Goal: Information Seeking & Learning: Check status

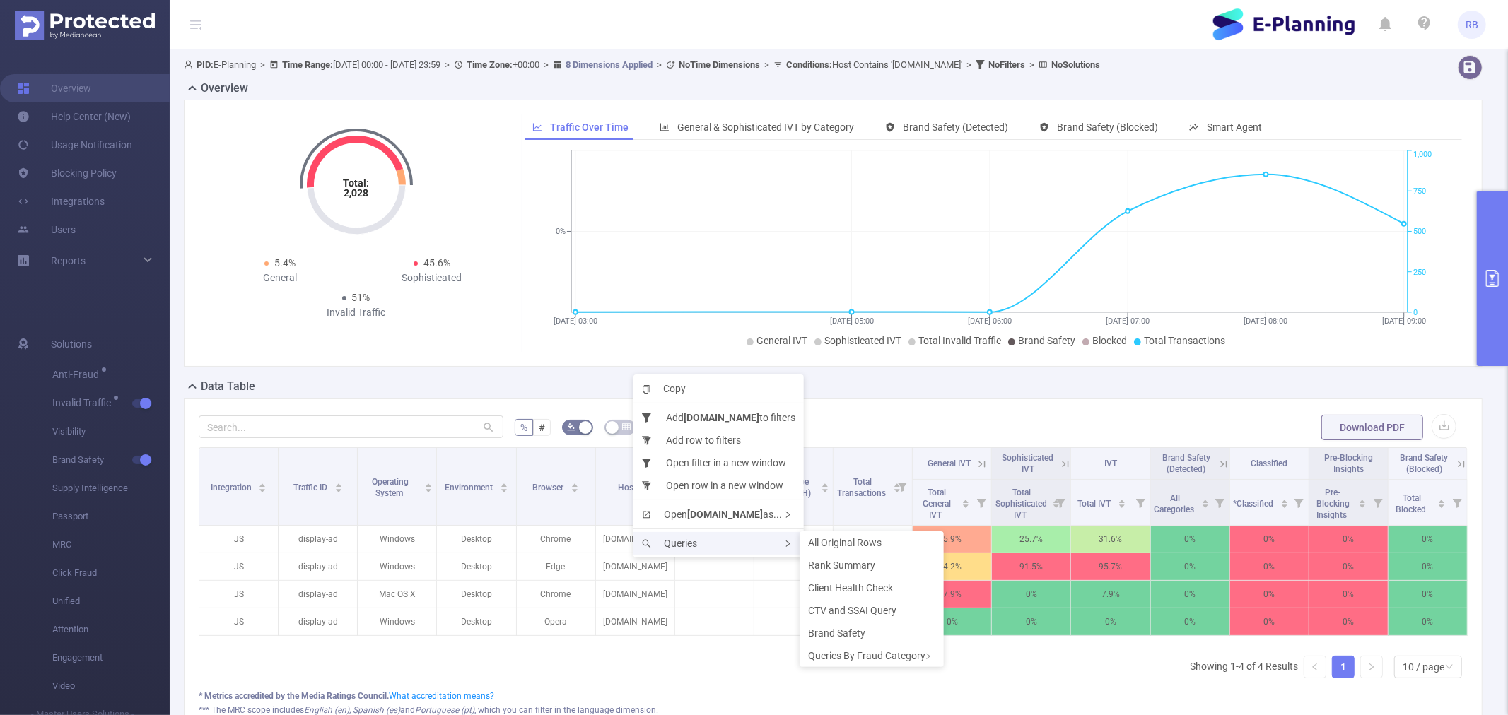
click at [691, 542] on span "Queries" at bounding box center [669, 543] width 55 height 11
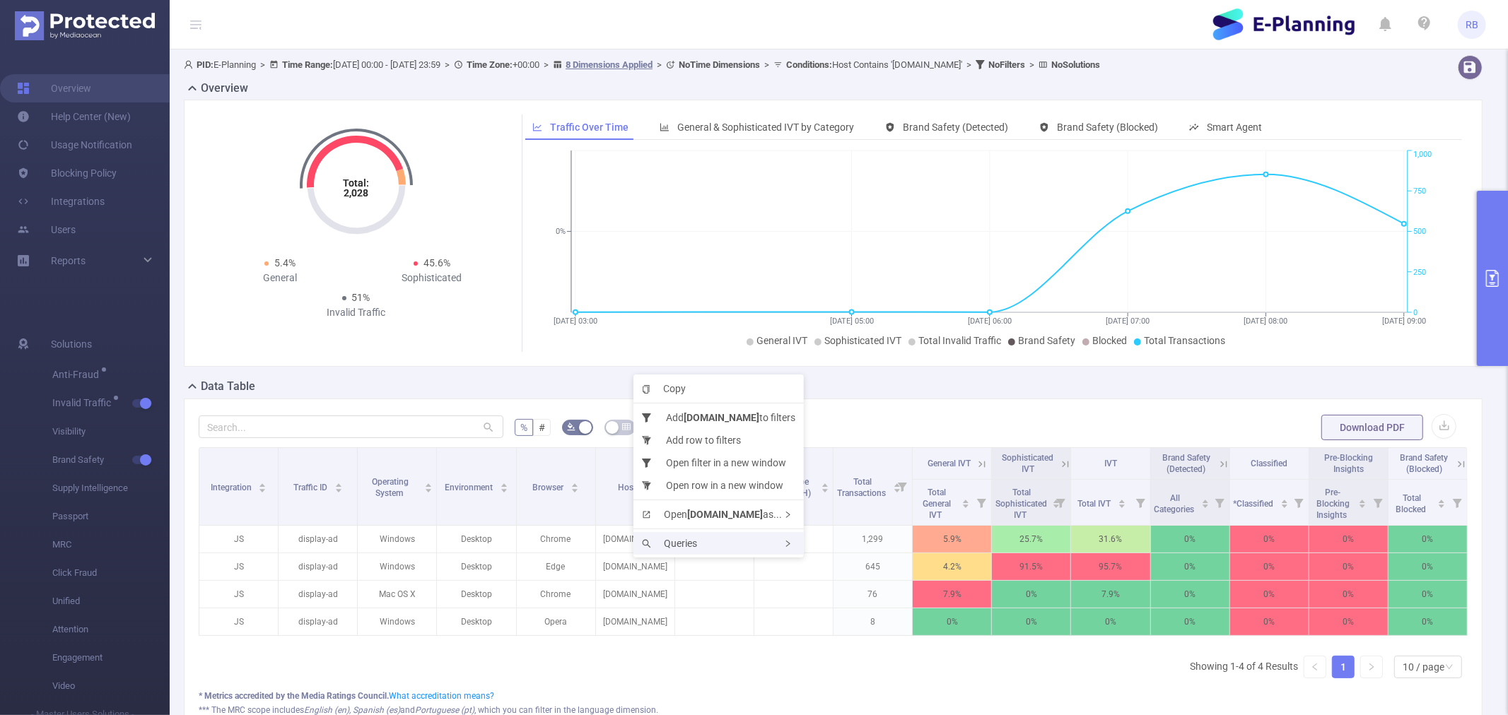
click at [772, 553] on div "Queries" at bounding box center [718, 543] width 170 height 23
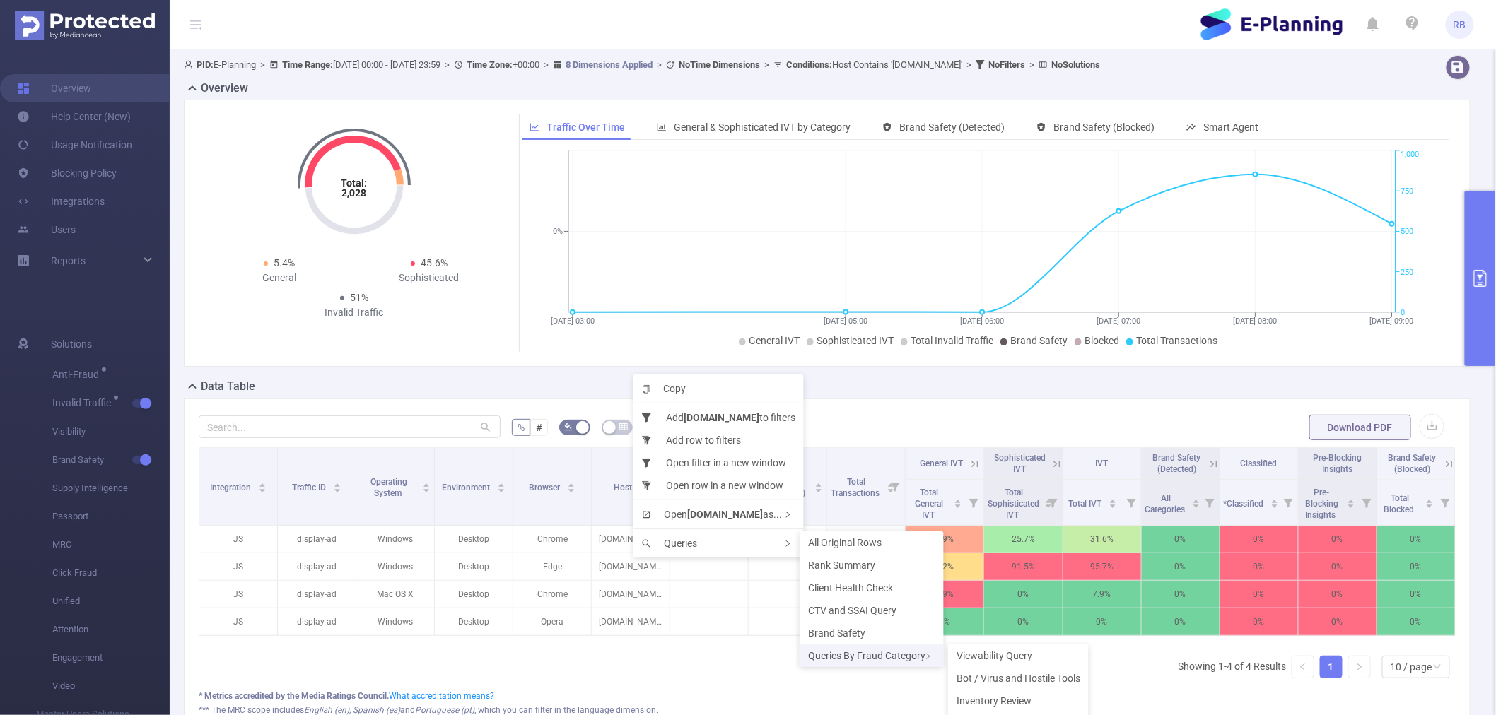
click at [854, 652] on div "Queries By Fraud Category" at bounding box center [872, 656] width 144 height 23
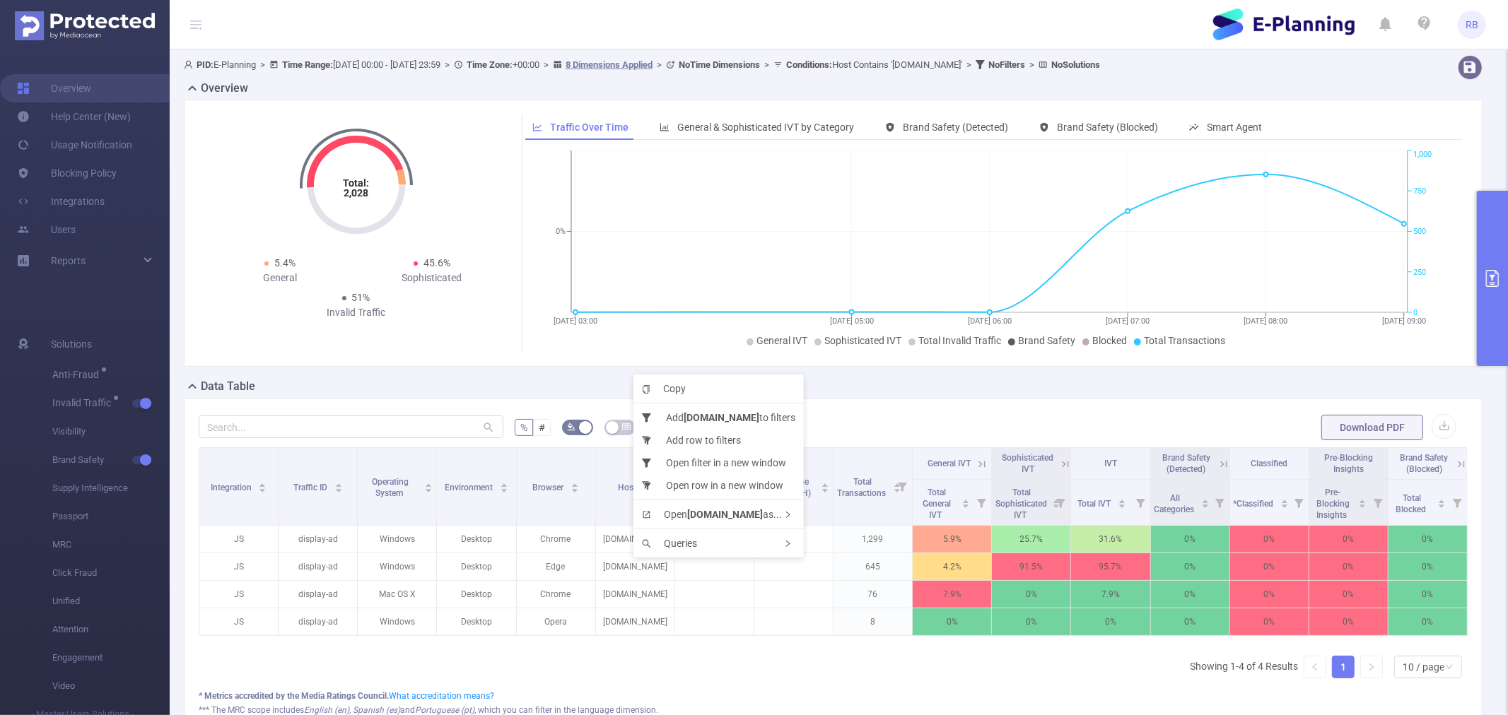
click at [761, 527] on ul "Copy Add [DOMAIN_NAME] to filters Add row to filters Open filter in a new windo…" at bounding box center [718, 466] width 170 height 183
click at [775, 552] on div "Queries" at bounding box center [718, 543] width 170 height 23
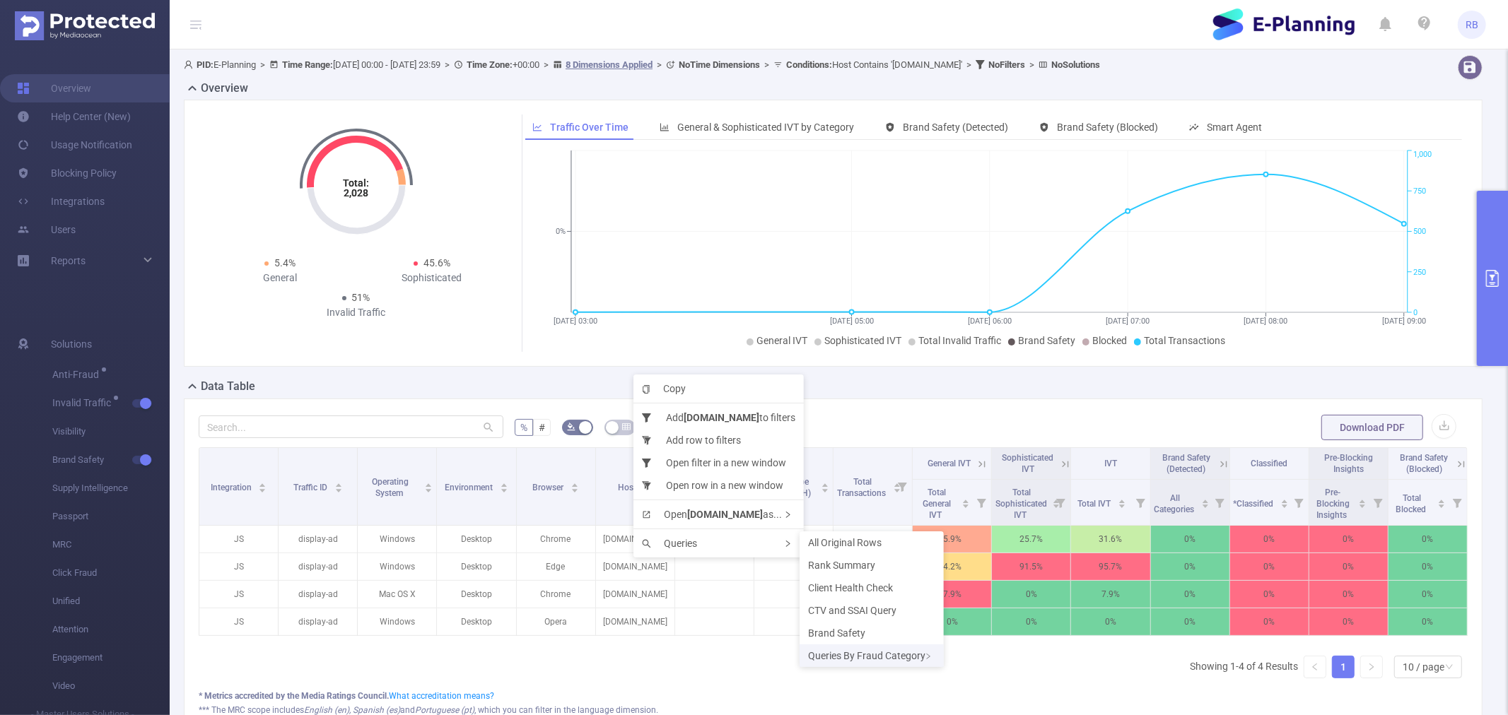
click at [843, 652] on div "Queries By Fraud Category" at bounding box center [872, 656] width 144 height 23
click at [997, 637] on span "Inventory Review" at bounding box center [994, 633] width 75 height 11
click at [997, 636] on td "0%" at bounding box center [1031, 623] width 79 height 28
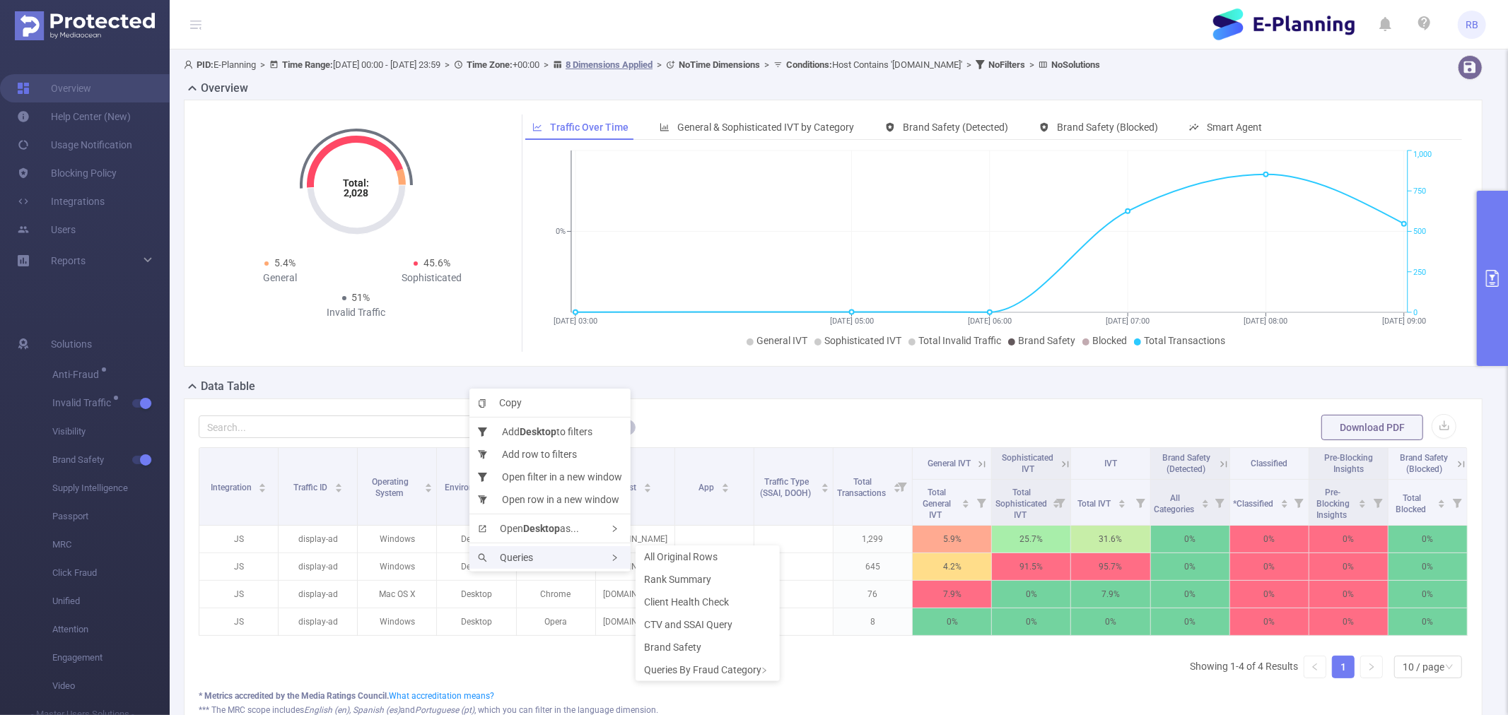
click at [525, 559] on span "Queries" at bounding box center [505, 557] width 55 height 11
click at [665, 581] on span "Rank Summary" at bounding box center [677, 579] width 67 height 11
